Goal: Transaction & Acquisition: Purchase product/service

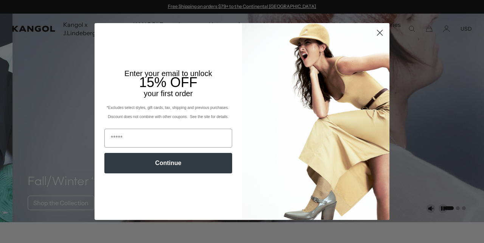
click at [380, 31] on circle "Close dialog" at bounding box center [380, 32] width 12 height 12
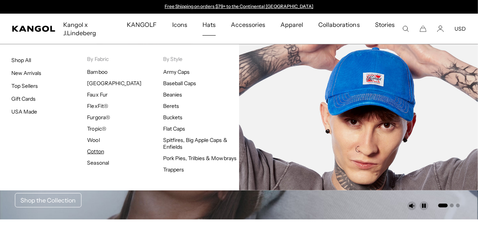
click at [96, 150] on link "Cotton" at bounding box center [95, 151] width 17 height 7
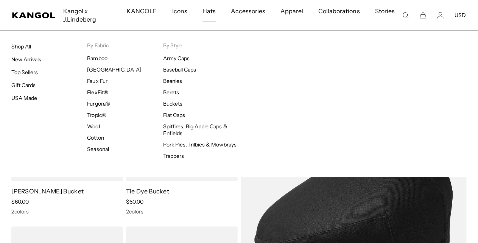
scroll to position [815, 0]
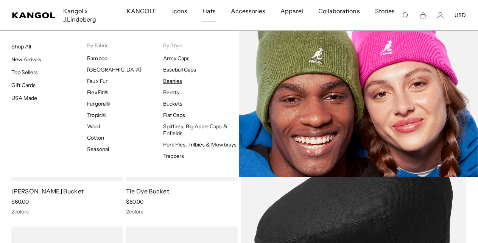
click at [175, 79] on link "Beanies" at bounding box center [172, 81] width 19 height 7
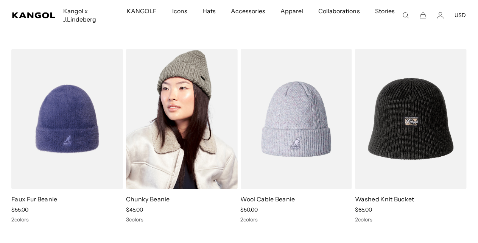
click at [207, 128] on img at bounding box center [182, 119] width 112 height 140
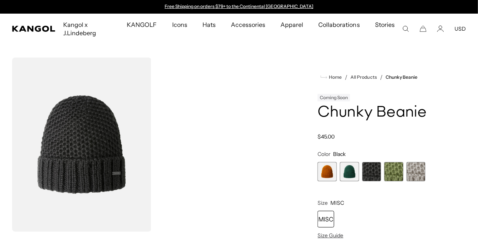
click at [359, 181] on span "2 of 5" at bounding box center [349, 171] width 19 height 19
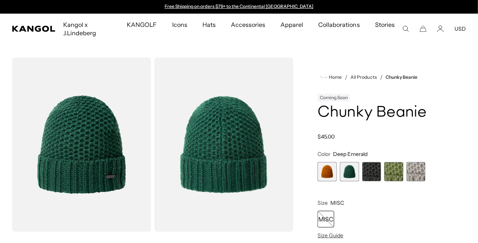
click at [385, 181] on span "4 of 5" at bounding box center [393, 171] width 19 height 19
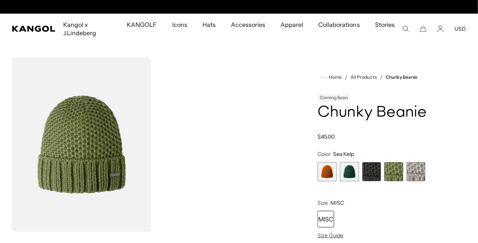
scroll to position [0, 156]
click at [408, 181] on span "5 of 5" at bounding box center [415, 171] width 19 height 19
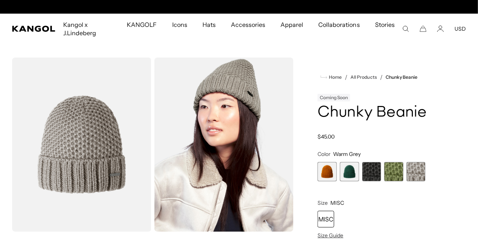
scroll to position [0, 156]
click at [372, 181] on span "3 of 5" at bounding box center [371, 171] width 19 height 19
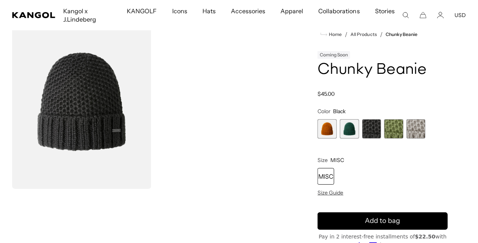
click at [337, 138] on span "1 of 5" at bounding box center [326, 128] width 19 height 19
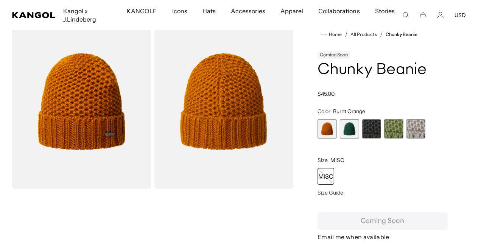
scroll to position [0, 156]
click at [406, 138] on span "5 of 5" at bounding box center [415, 128] width 19 height 19
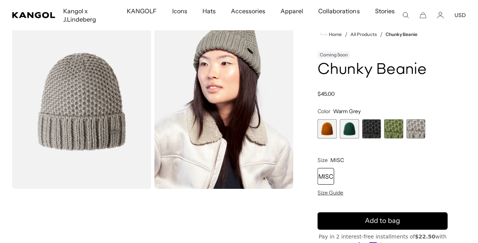
scroll to position [0, 156]
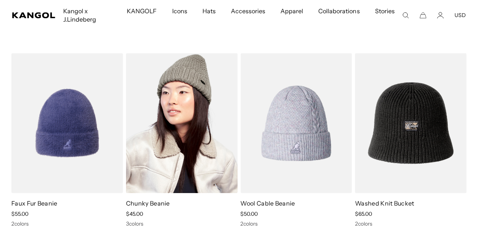
click at [156, 101] on img at bounding box center [182, 123] width 112 height 140
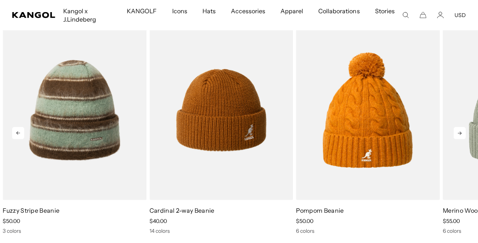
click at [457, 139] on icon at bounding box center [459, 133] width 12 height 12
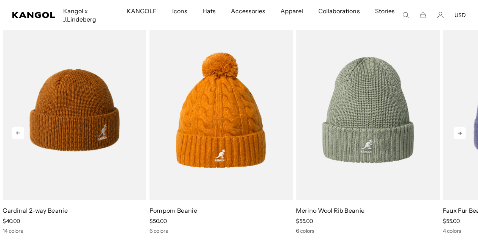
click at [461, 139] on icon at bounding box center [459, 133] width 12 height 12
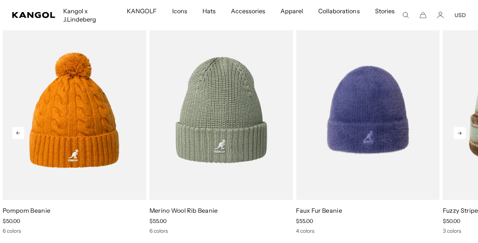
click at [461, 139] on icon at bounding box center [459, 133] width 12 height 12
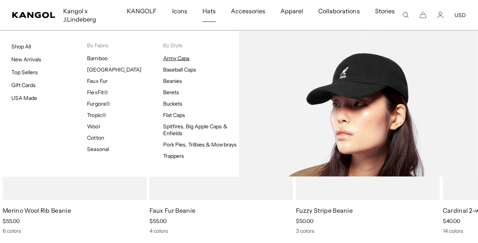
scroll to position [0, 156]
click at [172, 69] on link "Baseball Caps" at bounding box center [179, 69] width 33 height 7
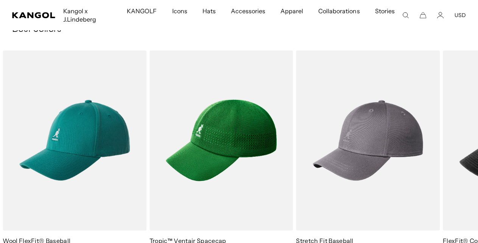
click at [0, 0] on img "2 of 10" at bounding box center [0, 0] width 0 height 0
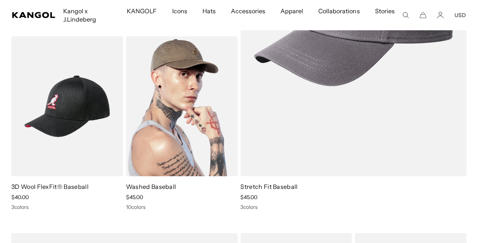
click at [221, 137] on img at bounding box center [182, 106] width 112 height 140
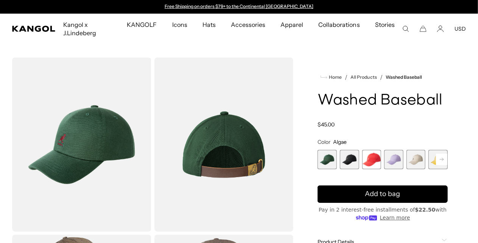
scroll to position [0, 156]
click at [357, 169] on span "2 of 14" at bounding box center [349, 159] width 19 height 19
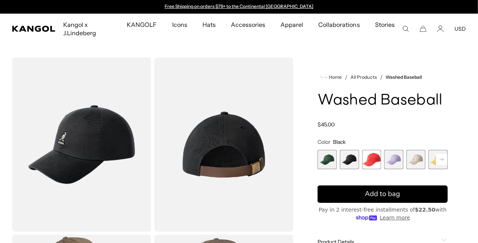
click at [436, 165] on rect at bounding box center [441, 159] width 11 height 11
click at [393, 169] on span "5 of 14" at bounding box center [399, 159] width 19 height 19
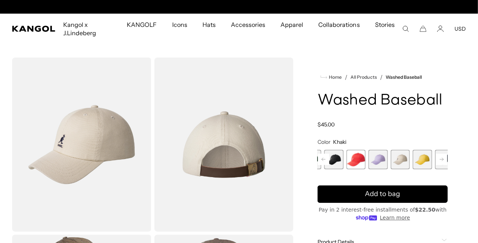
scroll to position [0, 156]
click at [329, 165] on rect at bounding box center [323, 159] width 11 height 11
click at [389, 169] on span "4 of 14" at bounding box center [393, 159] width 19 height 19
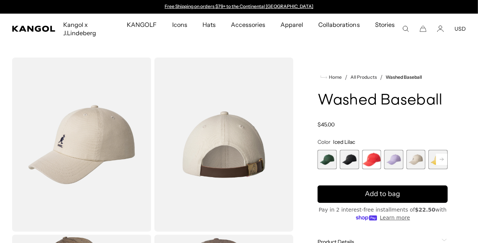
scroll to position [0, 156]
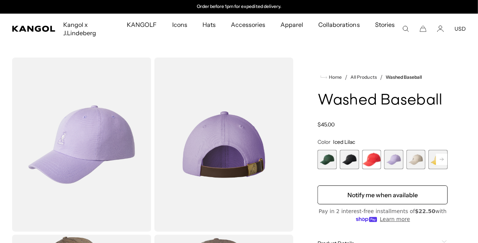
click at [436, 165] on rect at bounding box center [441, 159] width 11 height 11
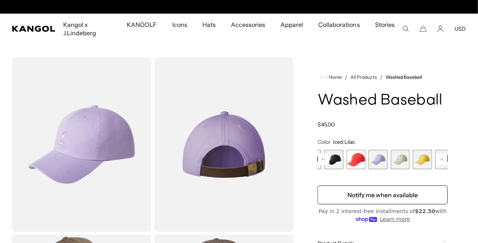
scroll to position [0, 0]
click at [413, 169] on span "6 of 14" at bounding box center [422, 159] width 19 height 19
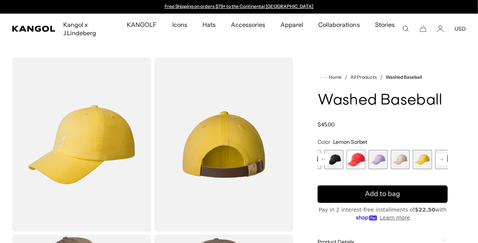
click at [436, 165] on rect at bounding box center [441, 159] width 11 height 11
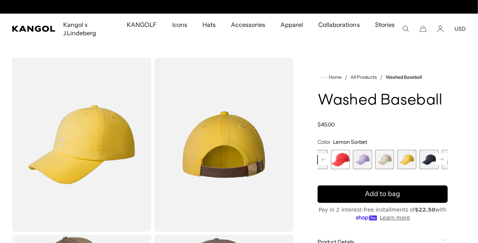
scroll to position [0, 156]
click at [436, 165] on rect at bounding box center [441, 159] width 11 height 11
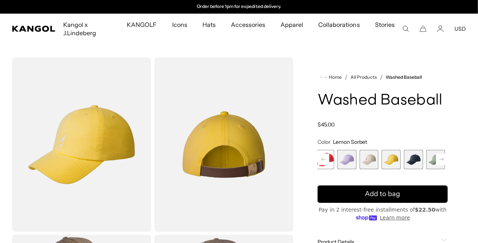
click at [436, 165] on rect at bounding box center [441, 159] width 11 height 11
click at [432, 169] on span "9 of 14" at bounding box center [441, 159] width 19 height 19
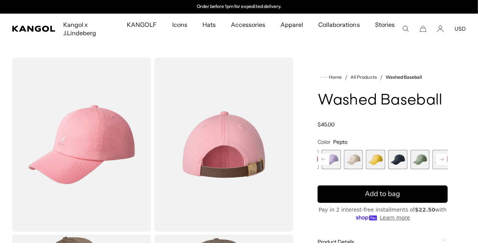
click at [410, 169] on span "8 of 14" at bounding box center [419, 159] width 19 height 19
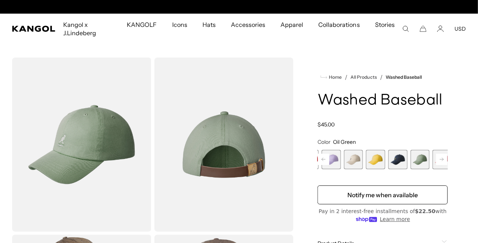
scroll to position [0, 156]
click at [388, 169] on span "7 of 14" at bounding box center [397, 159] width 19 height 19
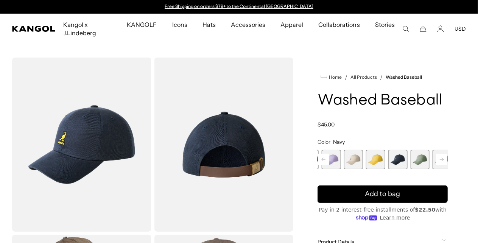
click at [439, 161] on icon at bounding box center [441, 159] width 4 height 3
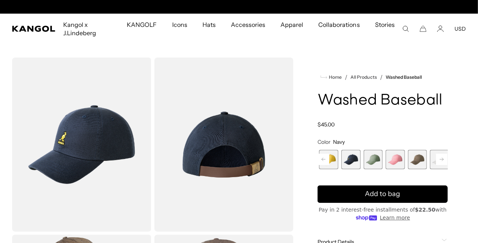
scroll to position [0, 156]
click at [408, 169] on span "10 of 14" at bounding box center [417, 159] width 19 height 19
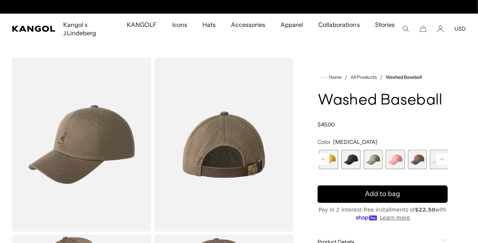
scroll to position [0, 156]
click at [452, 169] on span "12 of 14" at bounding box center [461, 159] width 19 height 19
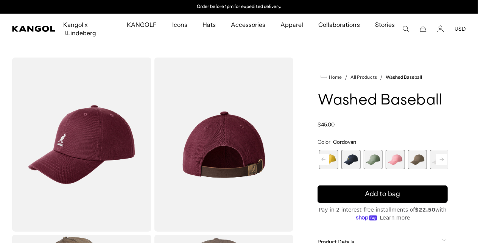
click at [436, 165] on rect at bounding box center [441, 159] width 11 height 11
